Goal: Check status: Check status

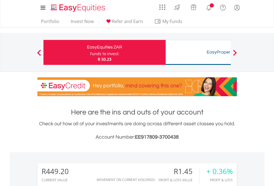
scroll to position [53, 87]
click at [90, 52] on div "Funds to invest:" at bounding box center [104, 54] width 29 height 6
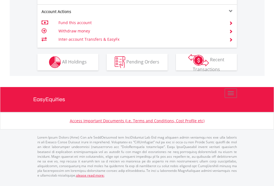
scroll to position [543, 0]
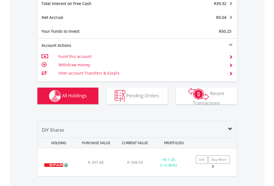
scroll to position [639, 0]
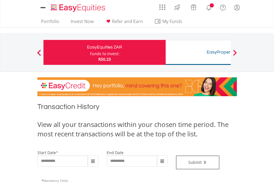
click at [90, 52] on div "Funds to invest:" at bounding box center [104, 54] width 29 height 6
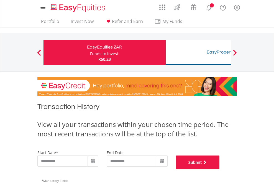
click at [220, 169] on button "Submit" at bounding box center [198, 163] width 44 height 14
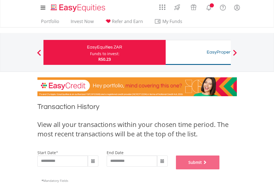
scroll to position [225, 0]
